Goal: Transaction & Acquisition: Purchase product/service

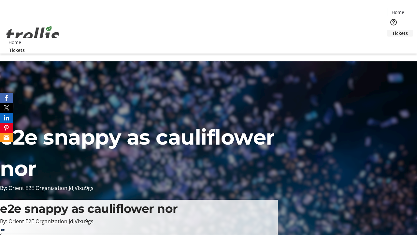
click at [392, 30] on span "Tickets" at bounding box center [400, 33] width 16 height 7
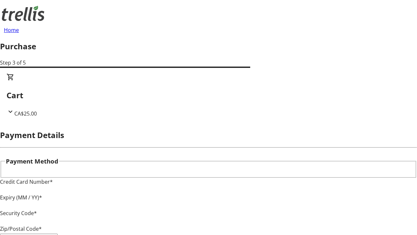
type input "V1Y 0C2"
